Goal: Complete application form

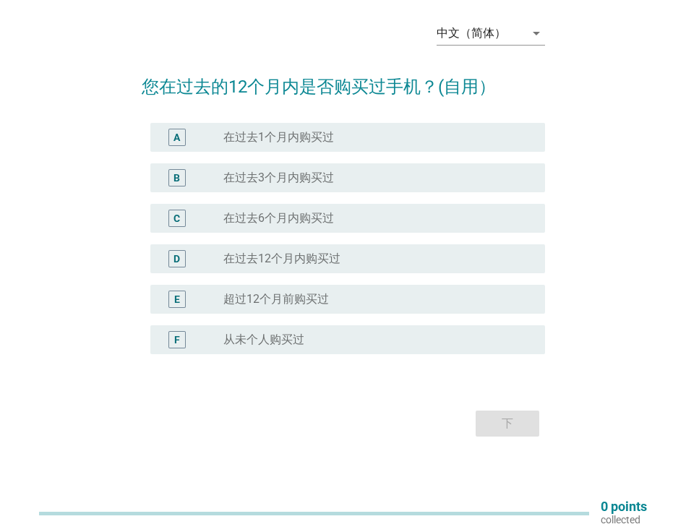
scroll to position [66, 0]
drag, startPoint x: 547, startPoint y: 17, endPoint x: 541, endPoint y: 20, distance: 7.4
click at [545, 18] on div "中文（简体） arrow_drop_down 您在过去的12个月内是否购买过手机？(自用） A radio_button_unchecked 在过去1个月内购…" at bounding box center [343, 226] width 426 height 454
click at [532, 25] on icon "arrow_drop_down" at bounding box center [536, 33] width 17 height 17
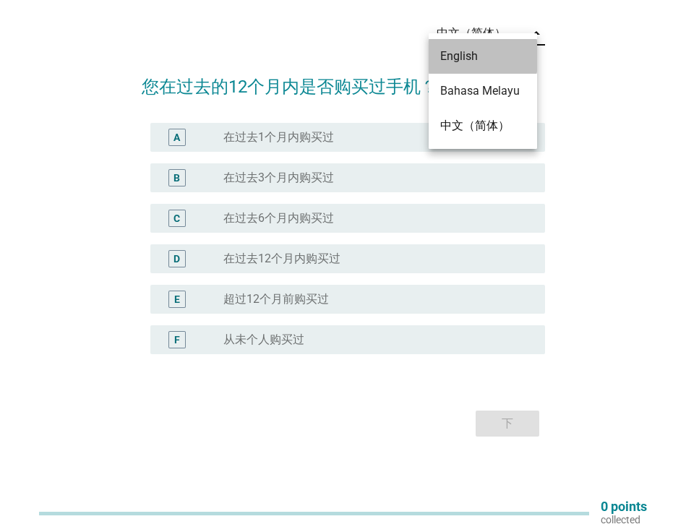
click at [514, 48] on div "English" at bounding box center [482, 56] width 85 height 17
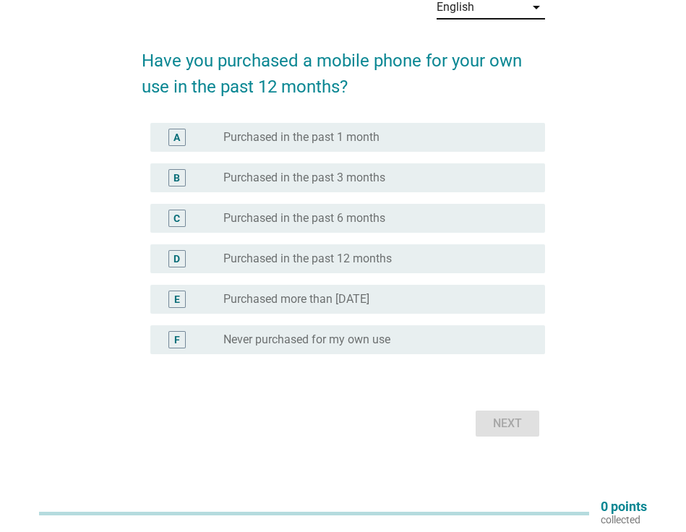
scroll to position [93, 0]
click at [330, 252] on label "Purchased in the past 12 months" at bounding box center [307, 259] width 168 height 14
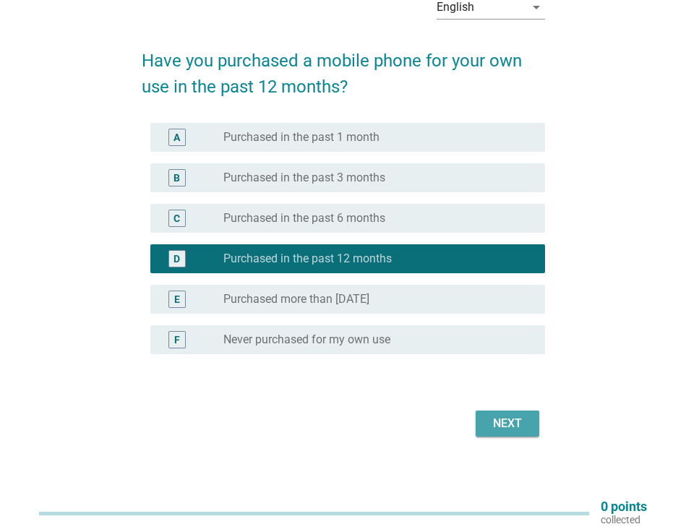
click at [495, 411] on button "Next" at bounding box center [508, 424] width 64 height 26
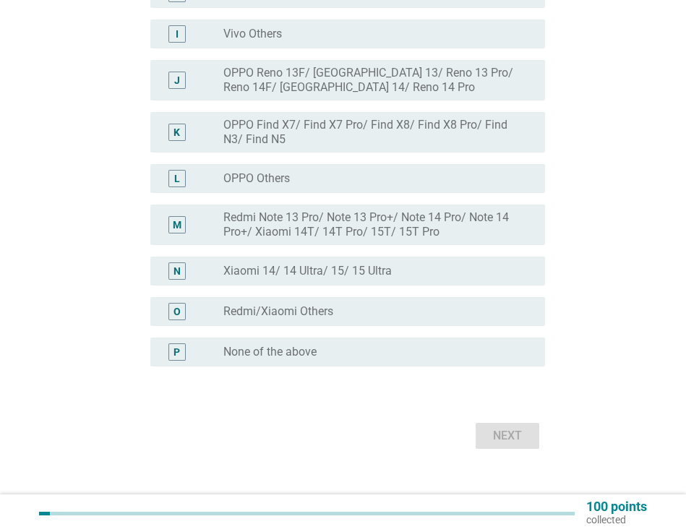
scroll to position [506, 0]
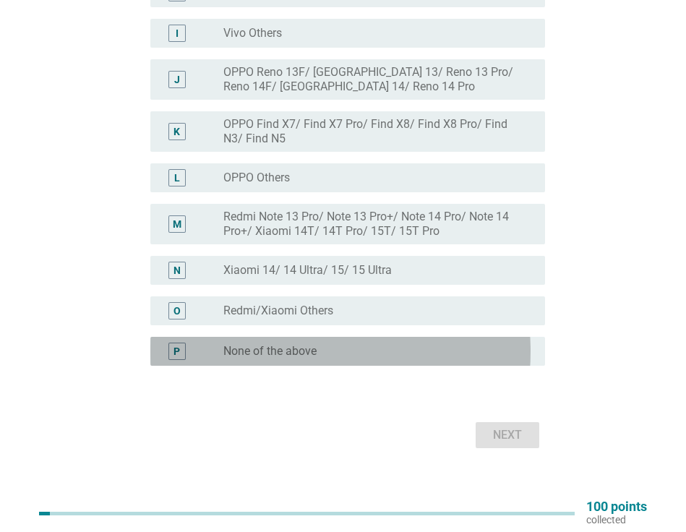
drag, startPoint x: 326, startPoint y: 366, endPoint x: 377, endPoint y: 376, distance: 51.6
click at [326, 359] on div "radio_button_unchecked None of the above" at bounding box center [372, 351] width 298 height 14
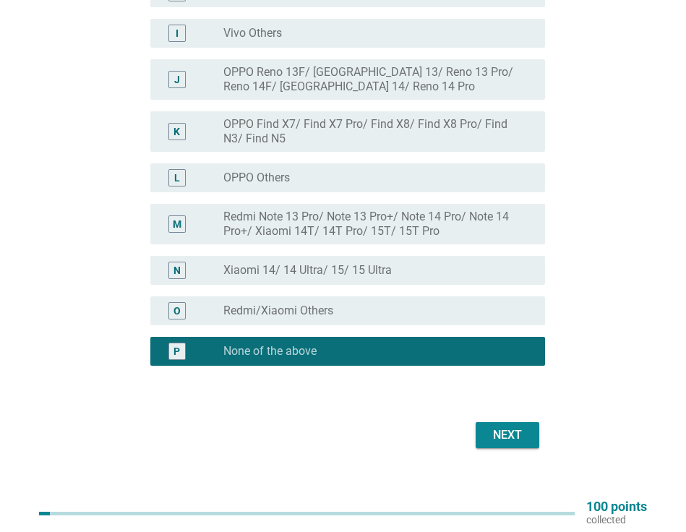
click at [494, 436] on button "Next" at bounding box center [508, 435] width 64 height 26
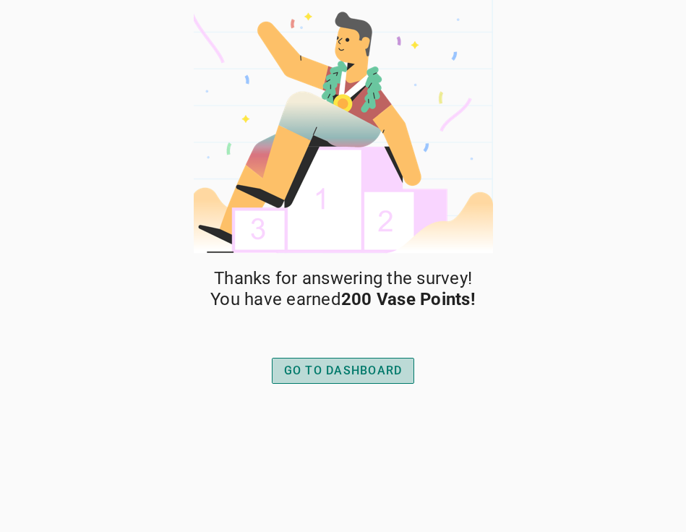
click at [405, 368] on button "GO TO DASHBOARD" at bounding box center [343, 371] width 143 height 26
